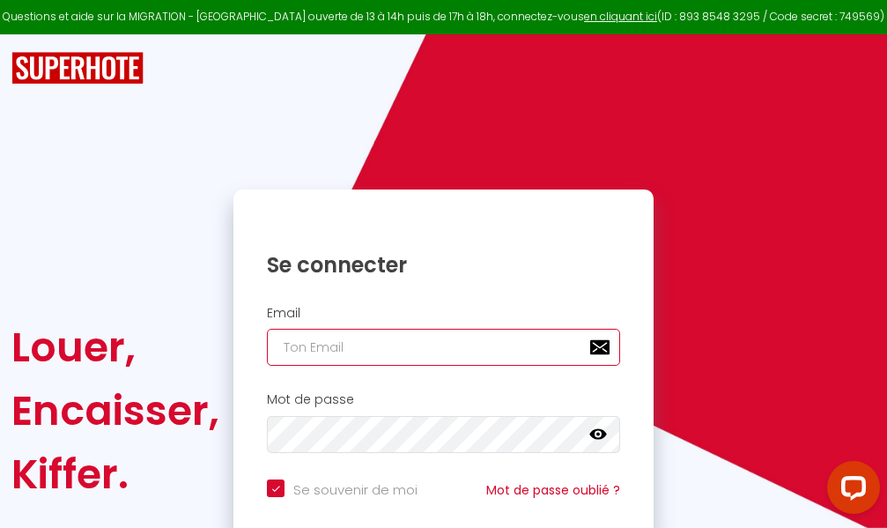
click at [508, 348] on input "email" at bounding box center [443, 347] width 353 height 37
type input "m"
checkbox input "true"
type input "ma"
checkbox input "true"
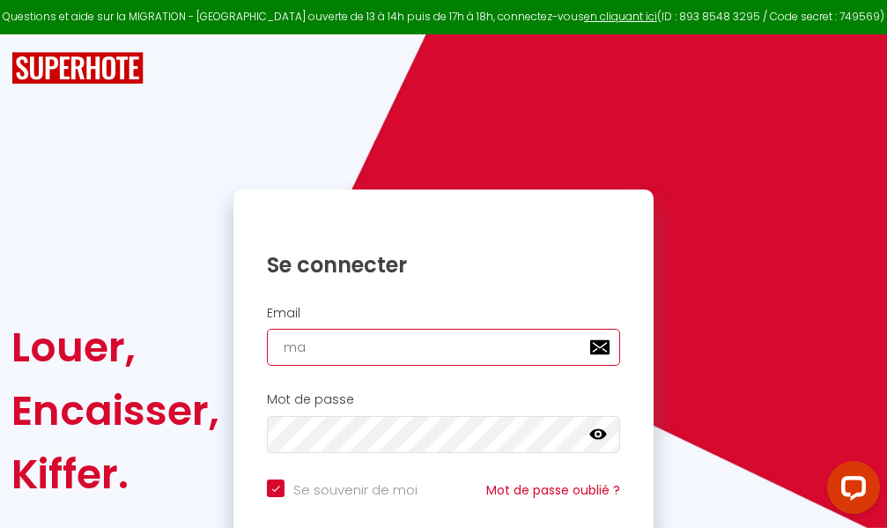
type input "mar"
checkbox input "true"
type input "marc"
checkbox input "true"
type input "marcd"
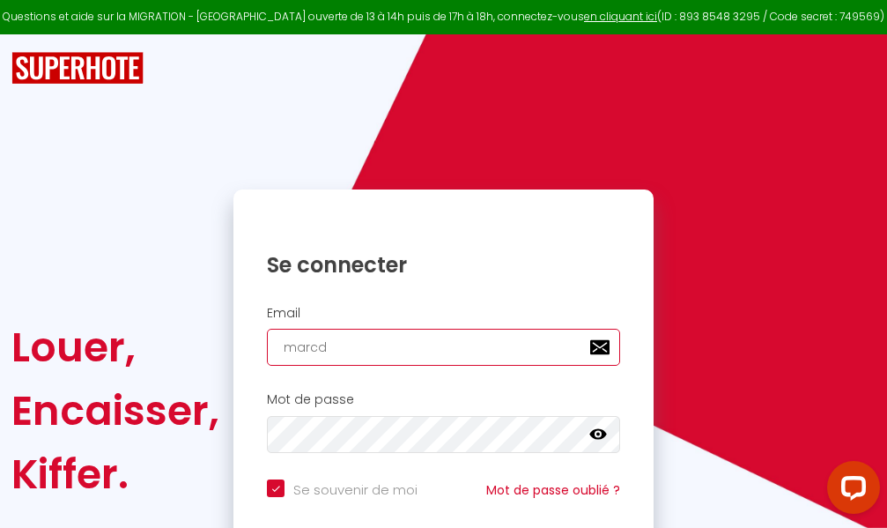
checkbox input "true"
type input "marcdp"
checkbox input "true"
type input "marcdpo"
checkbox input "true"
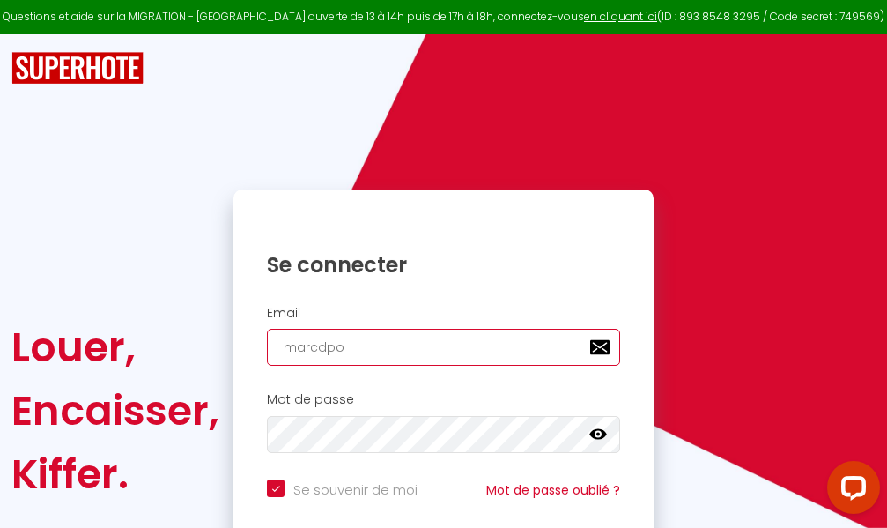
type input "marcdpoz"
checkbox input "true"
type input "marcdpoz."
checkbox input "true"
type input "marcdpoz.l"
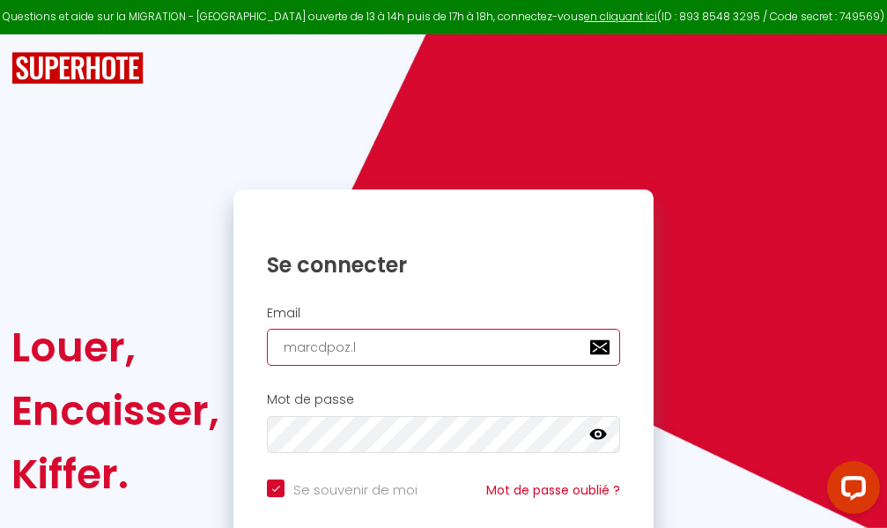
checkbox input "true"
type input "marcdpoz.lo"
checkbox input "true"
type input "marcdpoz.loc"
checkbox input "true"
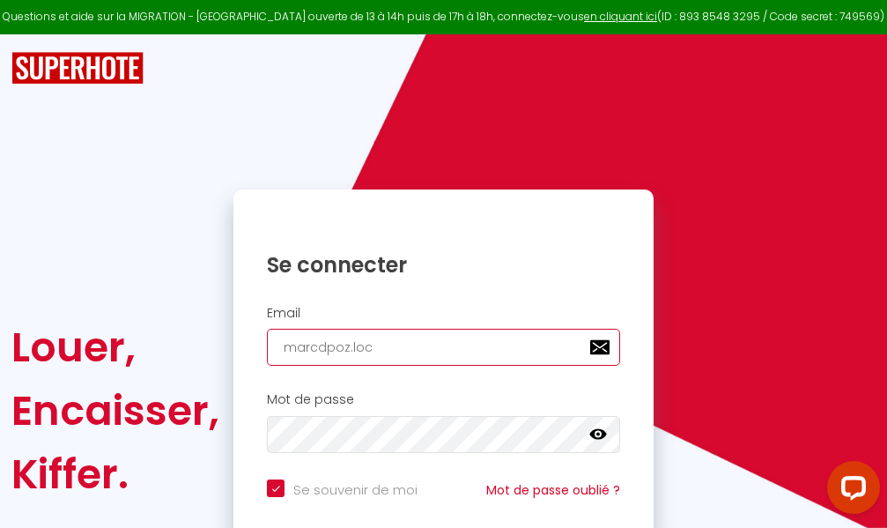
type input "marcdpoz.loca"
checkbox input "true"
type input "marcdpoz.locat"
checkbox input "true"
type input "marcdpoz.locati"
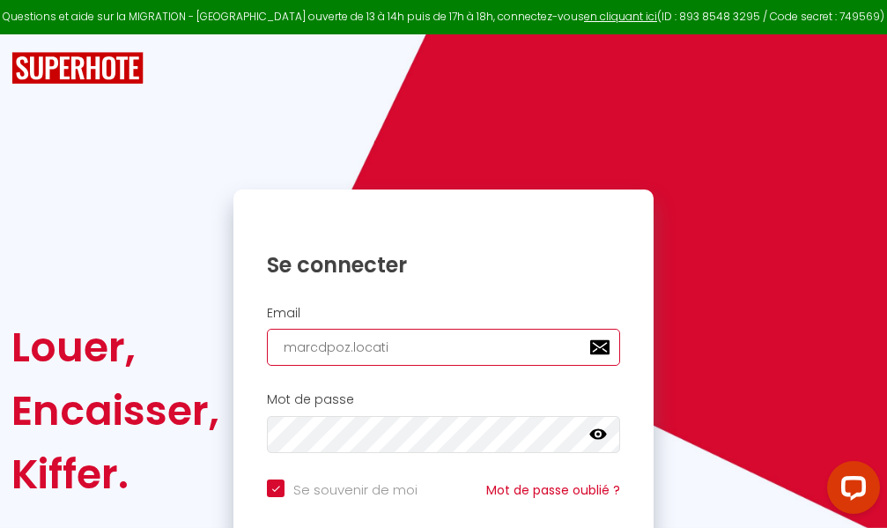
checkbox input "true"
type input "marcdpoz.locatio"
checkbox input "true"
type input "marcdpoz.location"
checkbox input "true"
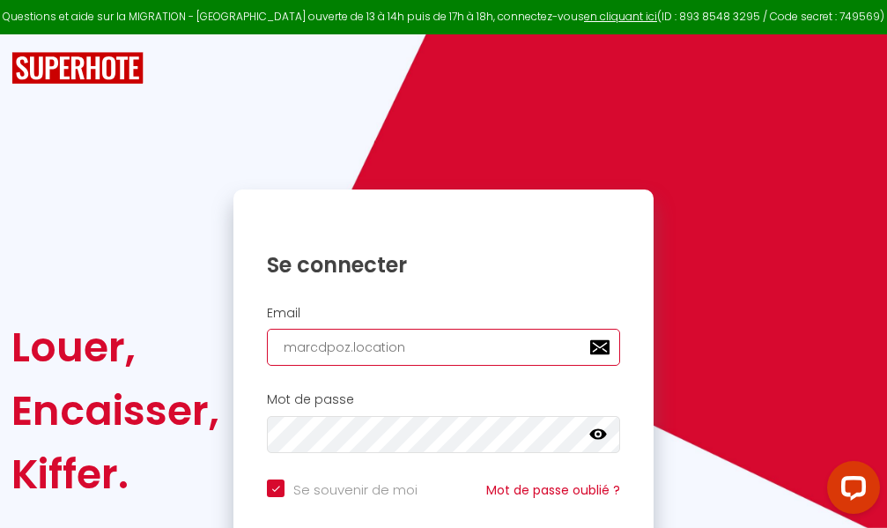
type input "marcdpoz.location@"
checkbox input "true"
type input "marcdpoz.location@g"
checkbox input "true"
type input "marcdpoz.location@gm"
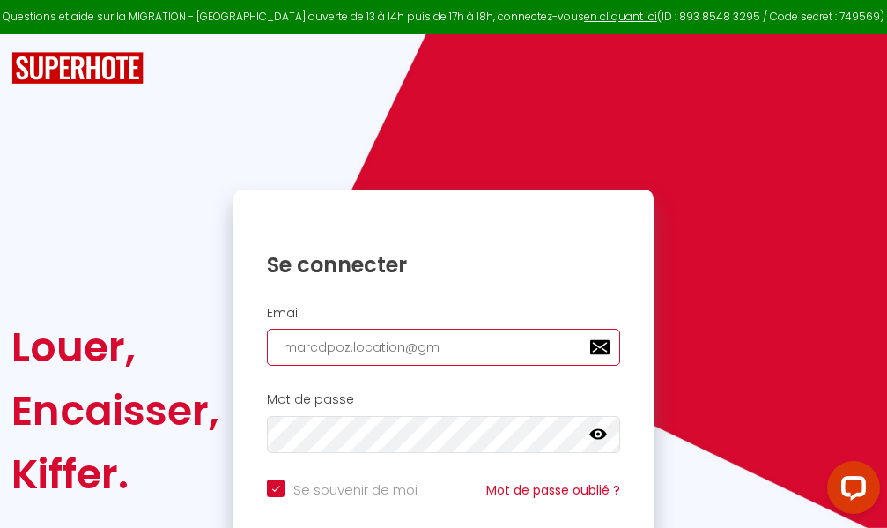
checkbox input "true"
type input "marcdpoz.location@gma"
checkbox input "true"
type input "marcdpoz.location@gmai"
checkbox input "true"
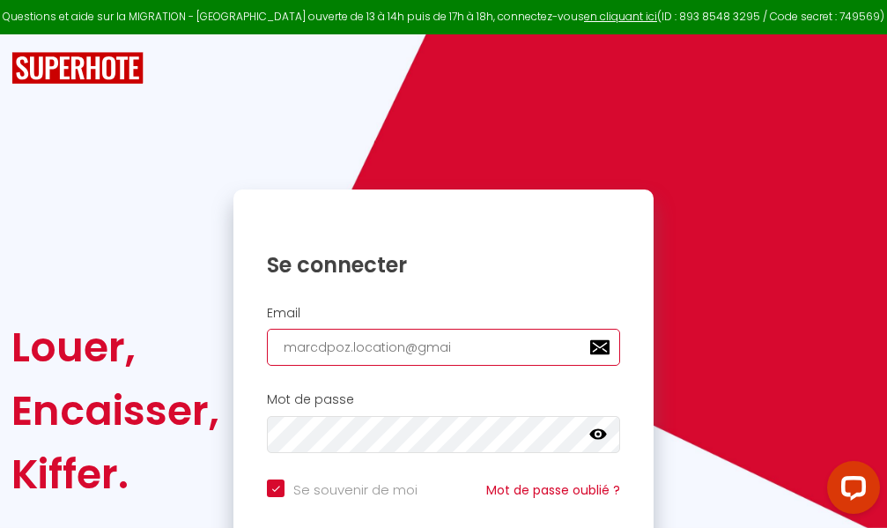
type input "[EMAIL_ADDRESS]"
checkbox input "true"
type input "[EMAIL_ADDRESS]."
checkbox input "true"
type input "marcdpoz.location@gmail.c"
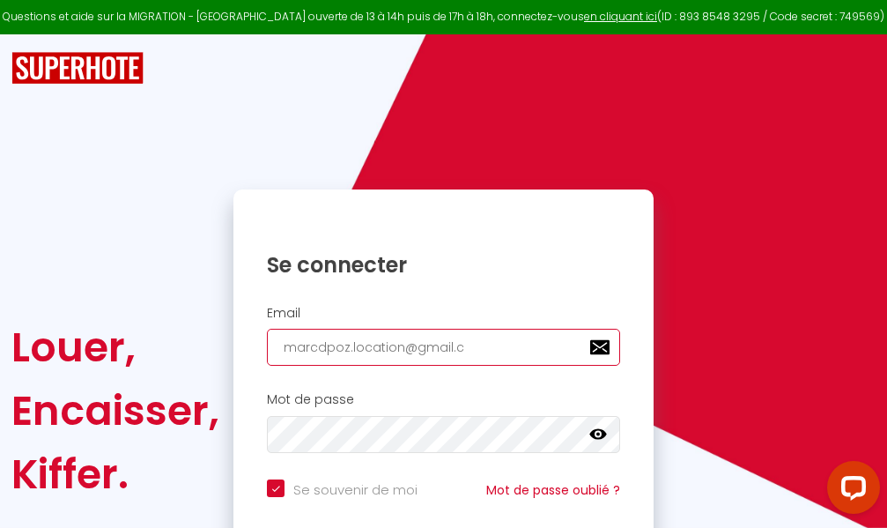
checkbox input "true"
type input "[EMAIL_ADDRESS][DOMAIN_NAME]"
checkbox input "true"
type input "[EMAIL_ADDRESS][DOMAIN_NAME]"
checkbox input "true"
